Goal: Information Seeking & Learning: Learn about a topic

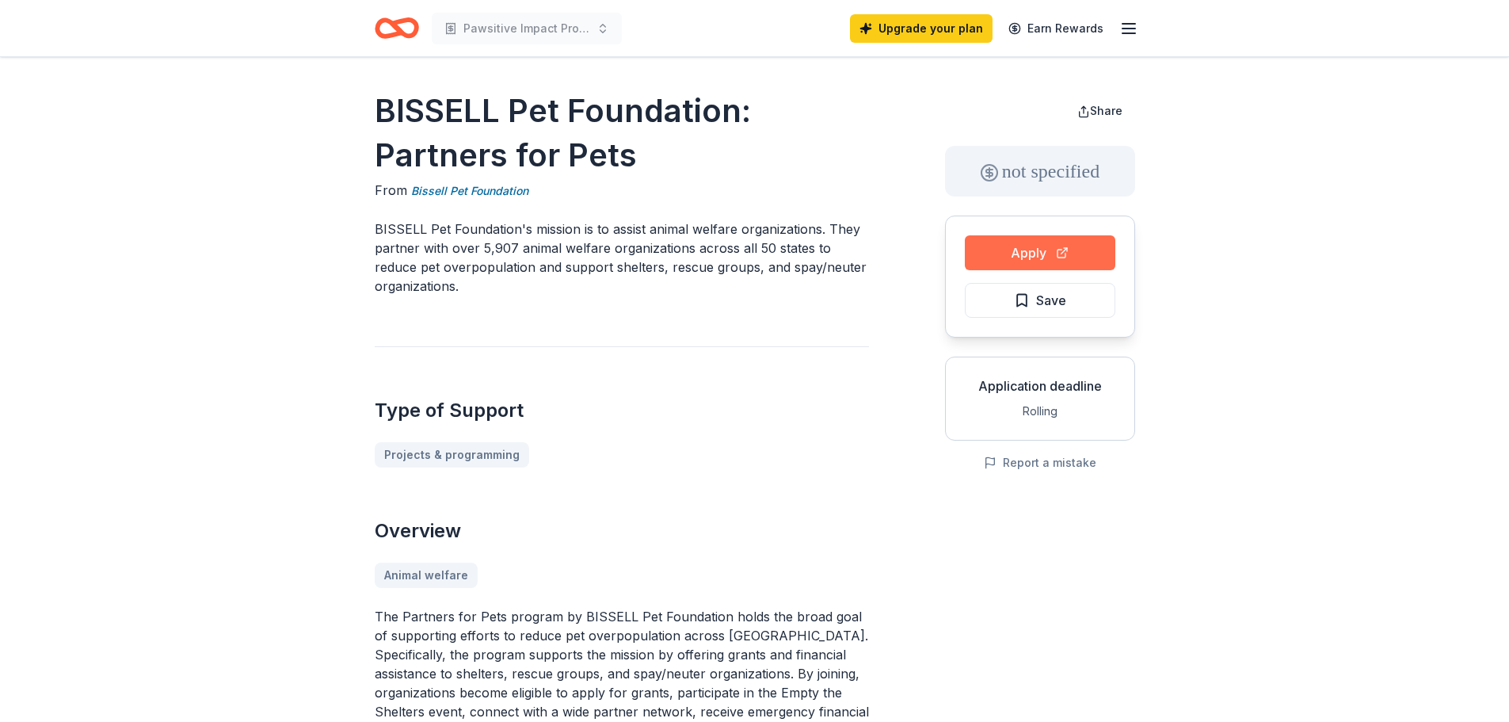
click at [1065, 257] on button "Apply" at bounding box center [1040, 252] width 150 height 35
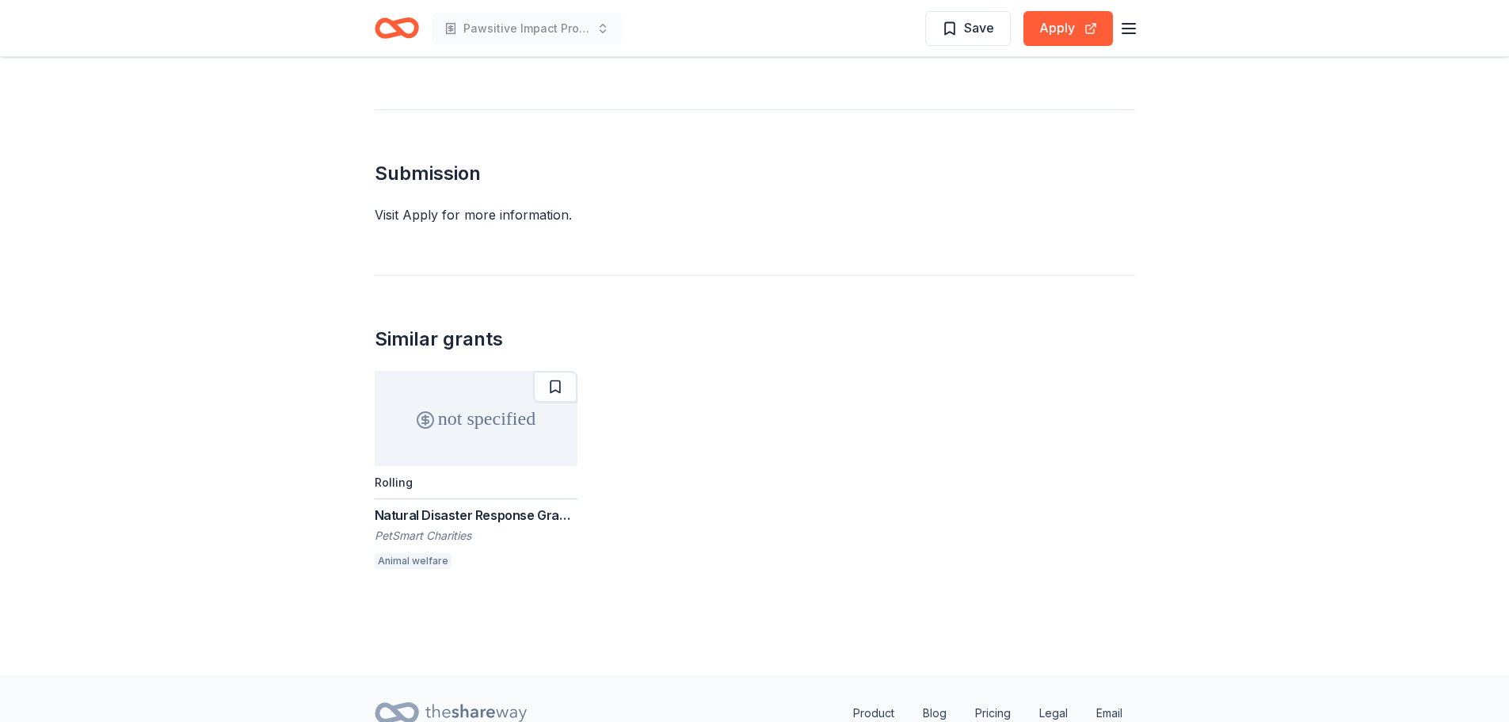
scroll to position [1858, 0]
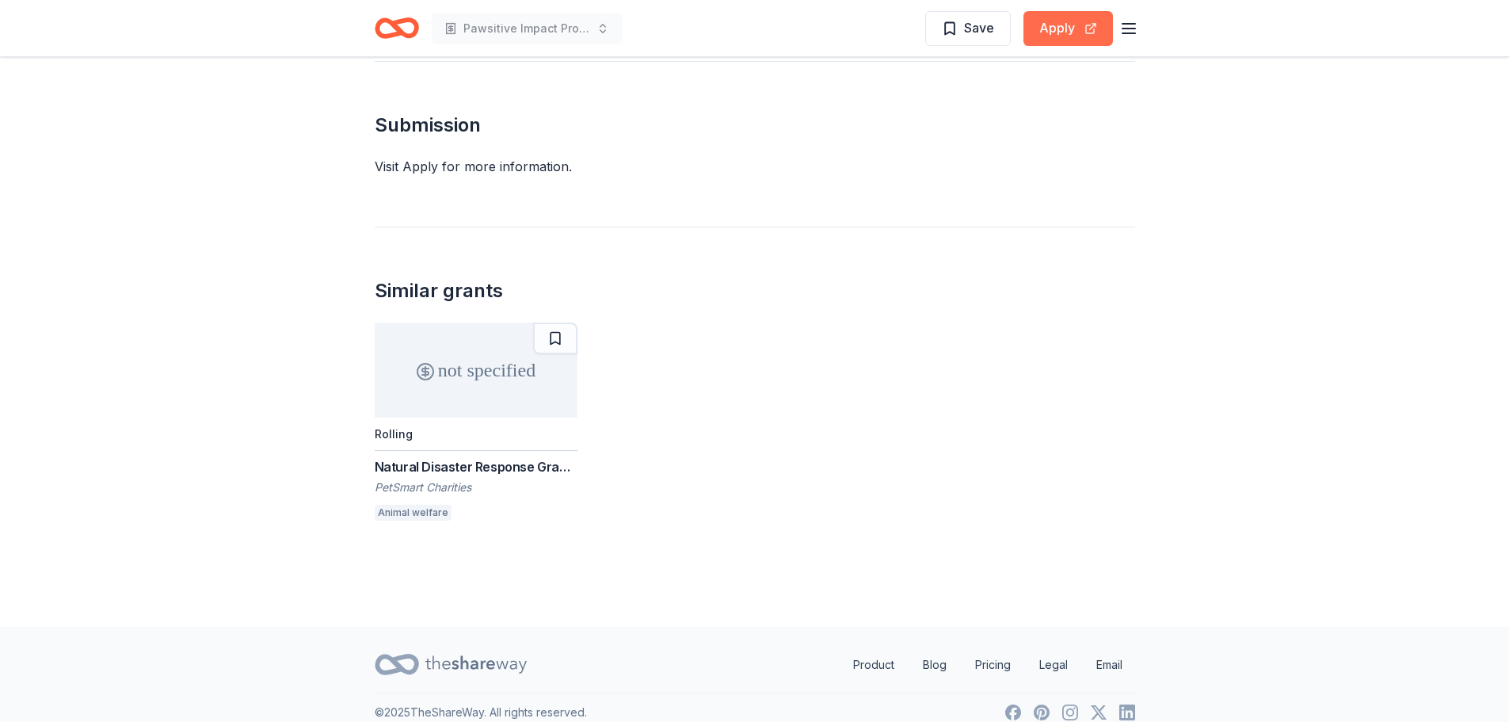
click at [1082, 36] on button "Apply" at bounding box center [1068, 28] width 90 height 35
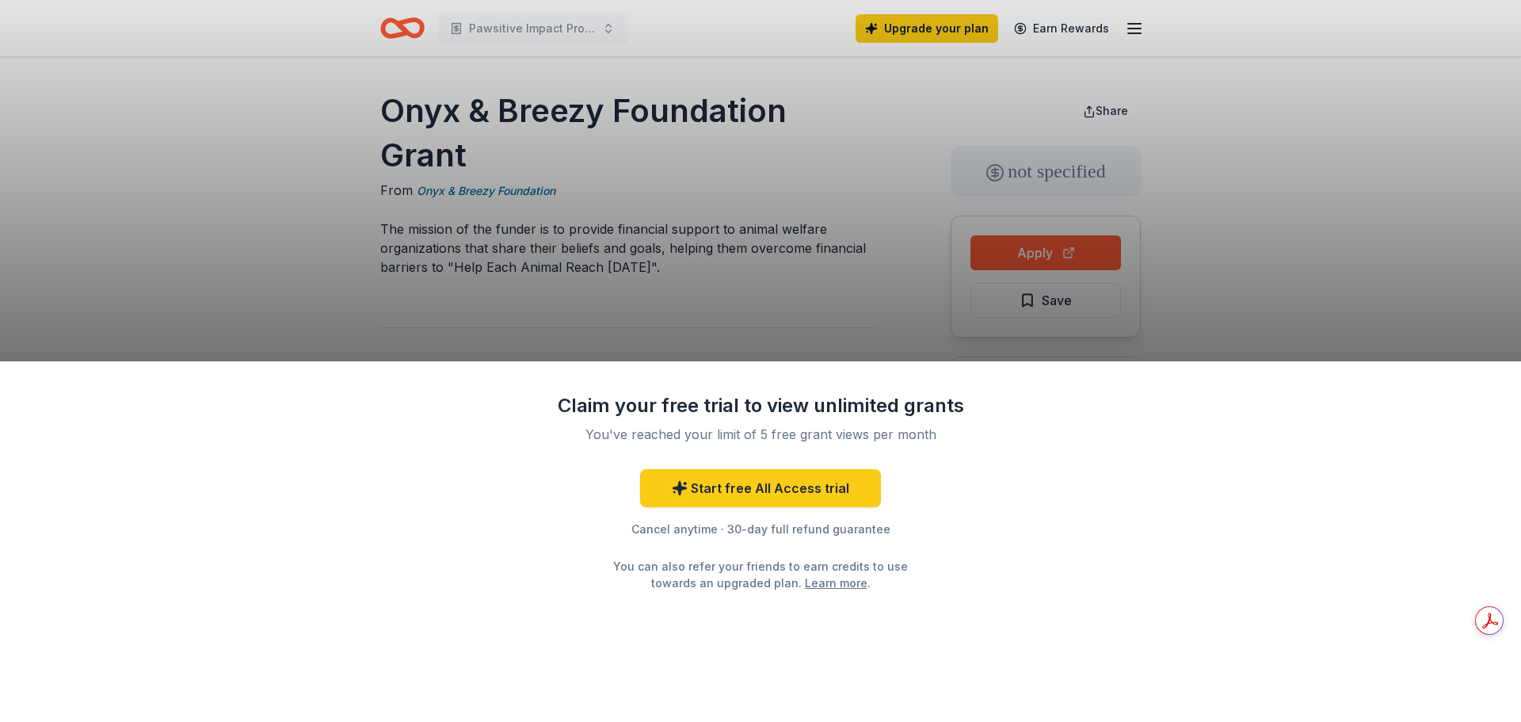
click at [289, 182] on div "Claim your free trial to view unlimited grants You've reached your limit of 5 f…" at bounding box center [760, 361] width 1521 height 722
